Goal: Information Seeking & Learning: Understand process/instructions

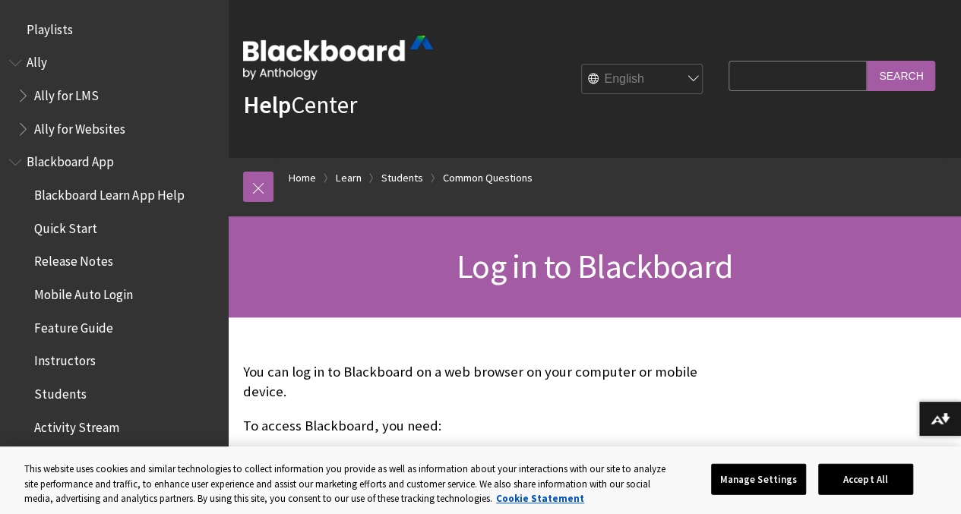
scroll to position [1663, 0]
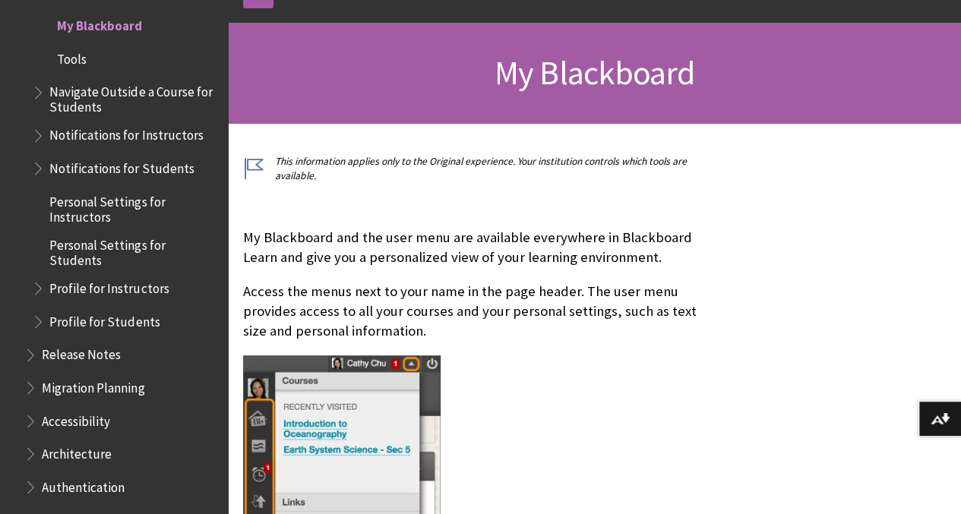
scroll to position [195, 0]
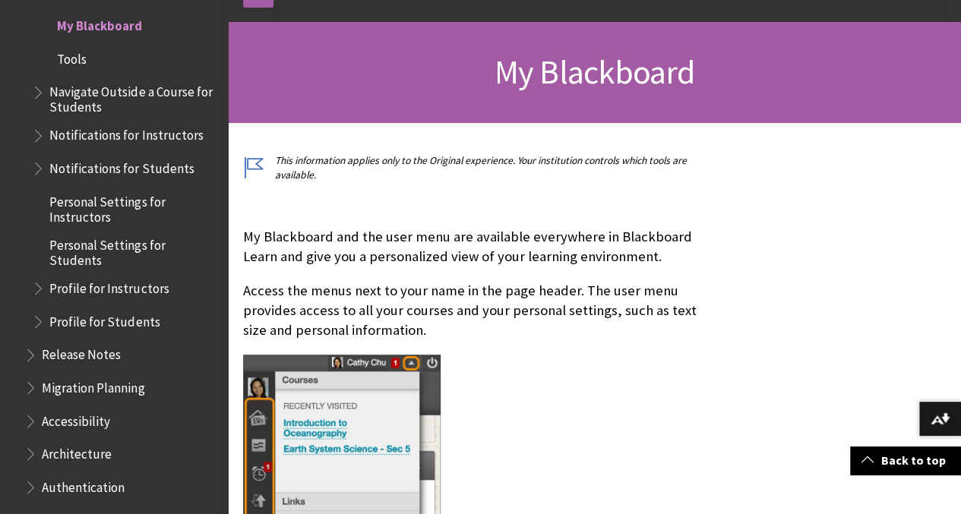
click at [147, 112] on span "Navigate Outside a Course for Students" at bounding box center [133, 98] width 168 height 36
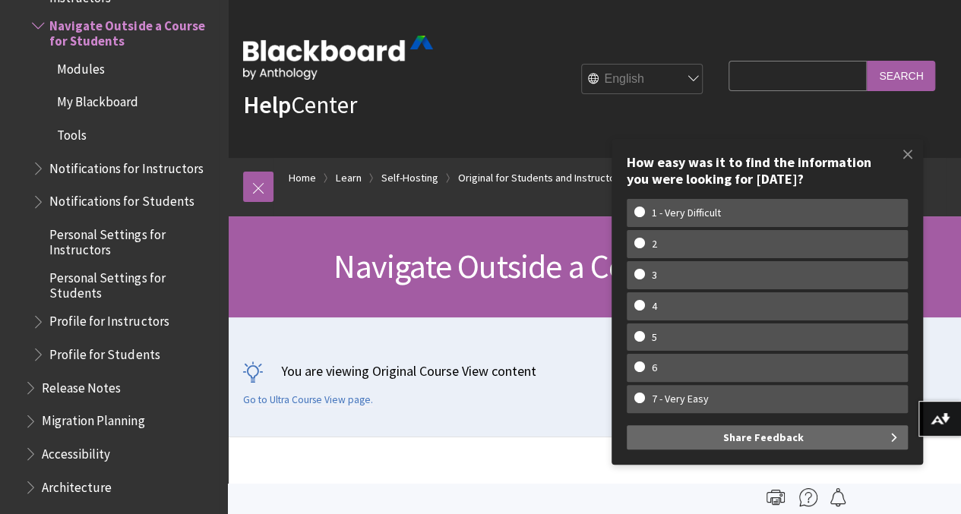
click at [101, 103] on span "My Blackboard" at bounding box center [97, 100] width 81 height 21
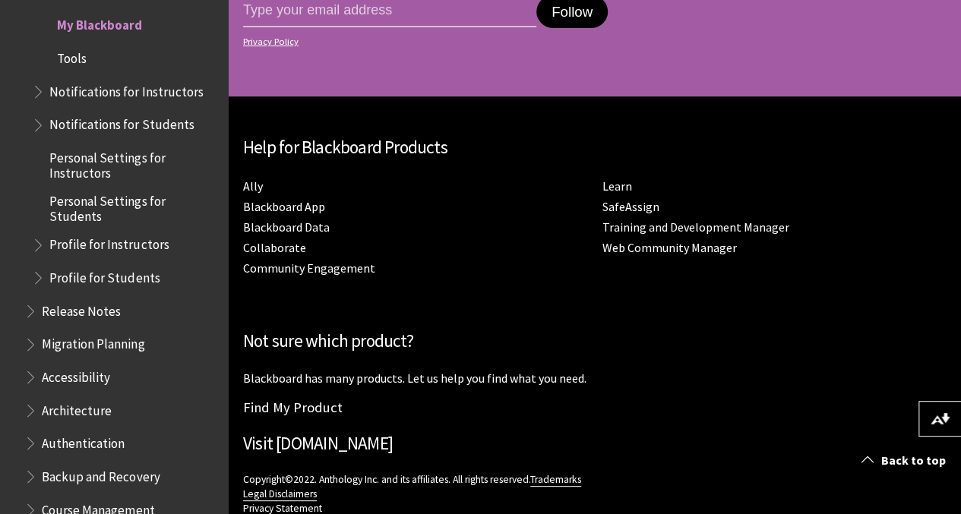
scroll to position [5426, 0]
